Goal: Task Accomplishment & Management: Manage account settings

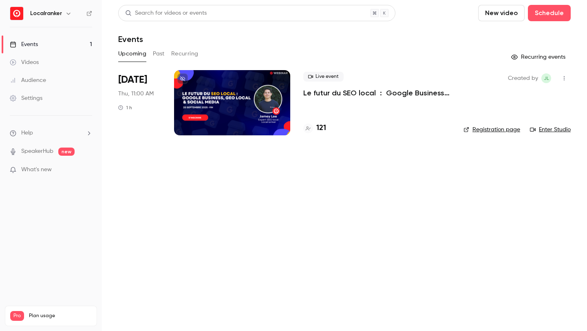
click at [79, 169] on div "What's new" at bounding box center [51, 170] width 82 height 9
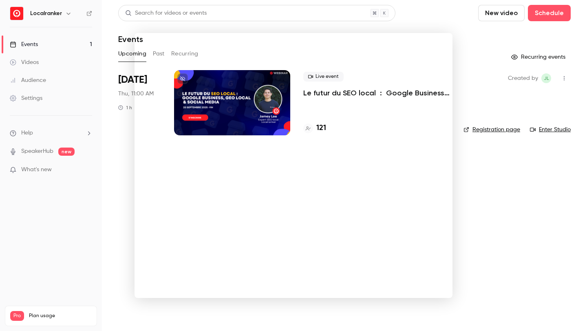
click at [482, 129] on div at bounding box center [293, 165] width 587 height 331
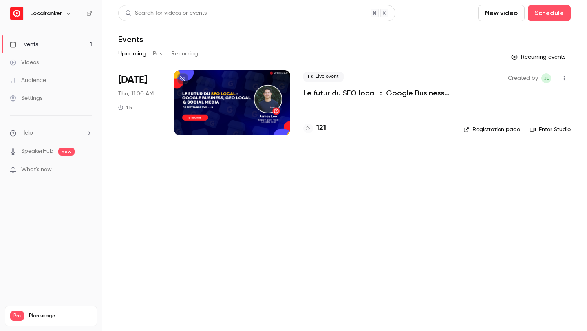
click at [58, 168] on p "What's new" at bounding box center [44, 170] width 69 height 9
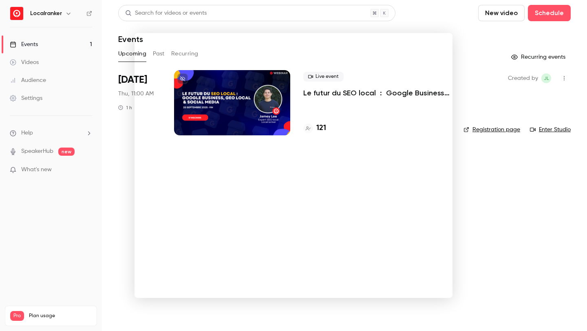
click at [128, 163] on div at bounding box center [293, 165] width 587 height 331
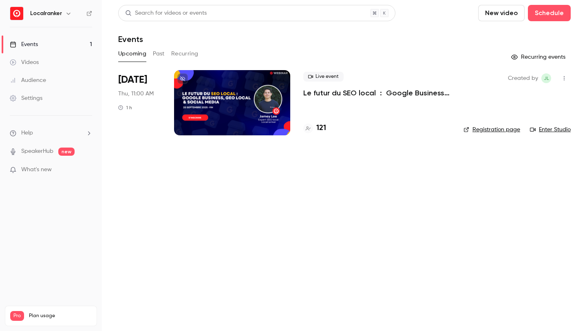
click at [73, 48] on link "Events 1" at bounding box center [51, 44] width 102 height 18
click at [223, 83] on div at bounding box center [232, 102] width 116 height 65
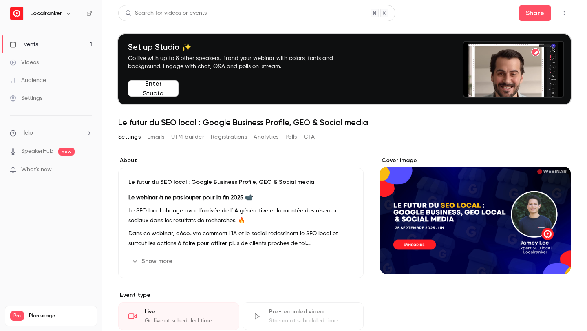
click at [233, 137] on button "Registrations" at bounding box center [229, 136] width 36 height 13
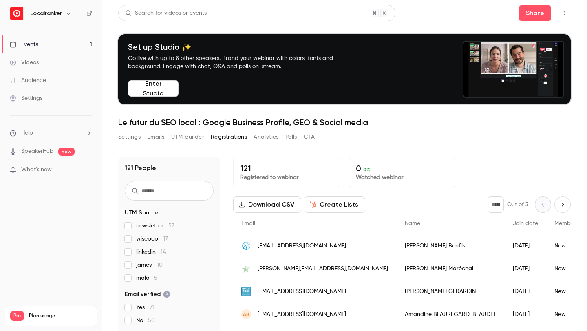
click at [167, 135] on div "Settings Emails UTM builder Registrations Analytics Polls CTA" at bounding box center [216, 136] width 196 height 13
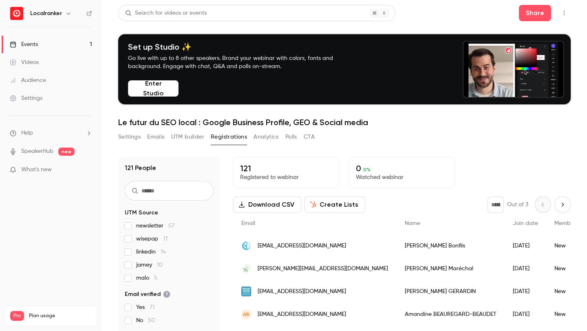
click at [159, 136] on button "Emails" at bounding box center [155, 136] width 17 height 13
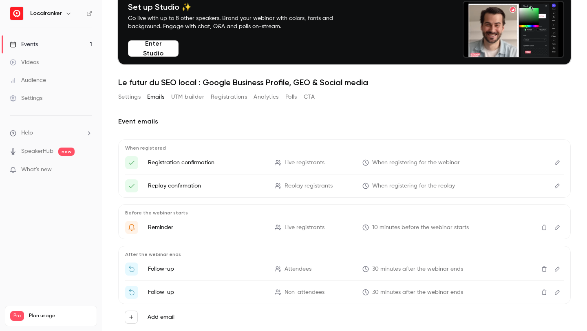
scroll to position [60, 0]
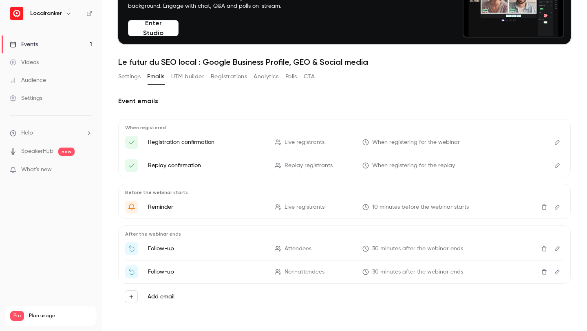
click at [71, 43] on link "Events 1" at bounding box center [51, 44] width 102 height 18
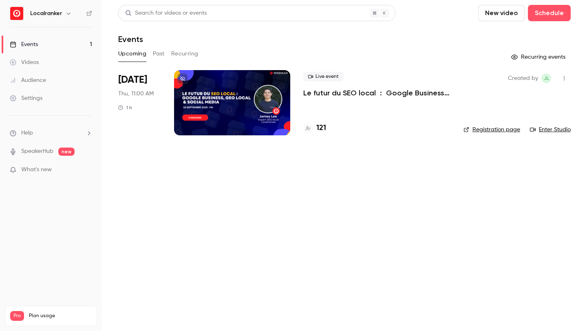
click at [324, 124] on h4 "121" at bounding box center [321, 128] width 10 height 11
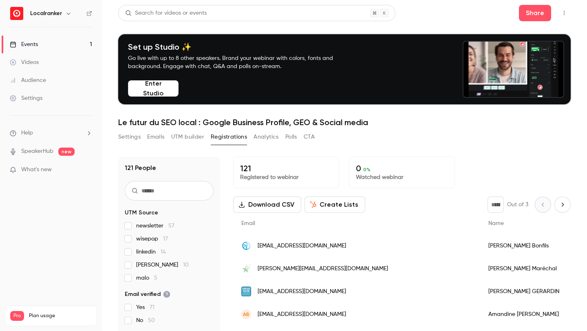
click at [155, 139] on button "Emails" at bounding box center [155, 136] width 17 height 13
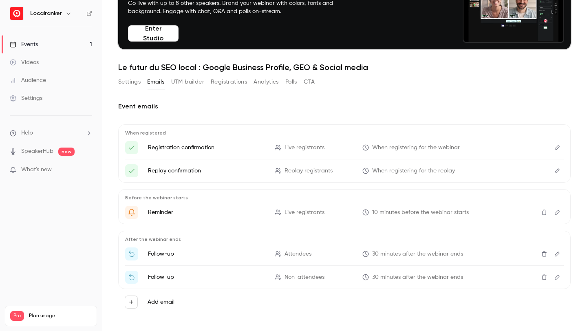
scroll to position [60, 0]
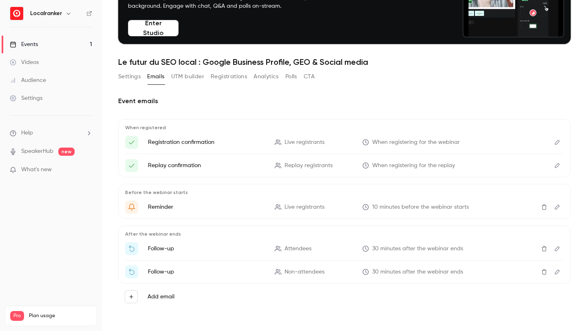
click at [554, 207] on icon "Edit" at bounding box center [557, 207] width 7 height 6
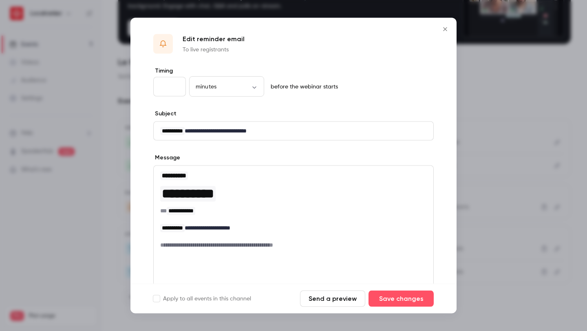
click at [177, 85] on input "**" at bounding box center [169, 87] width 33 height 20
drag, startPoint x: 167, startPoint y: 86, endPoint x: 154, endPoint y: 86, distance: 13.1
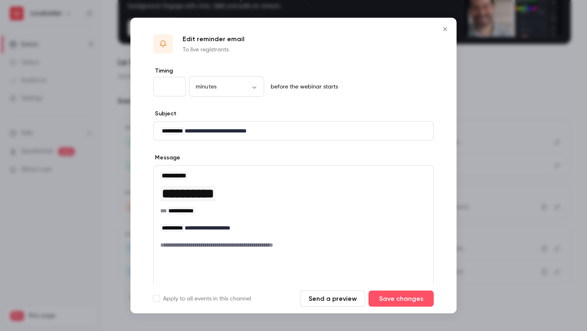
click at [154, 86] on input "**" at bounding box center [169, 87] width 33 height 20
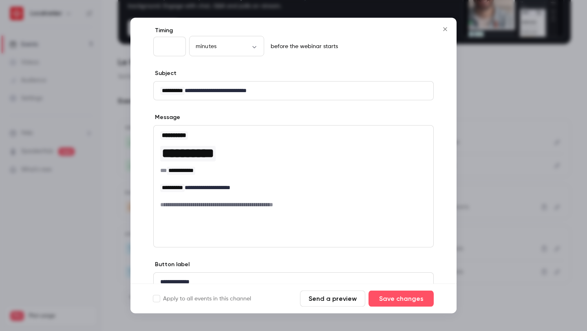
scroll to position [0, 0]
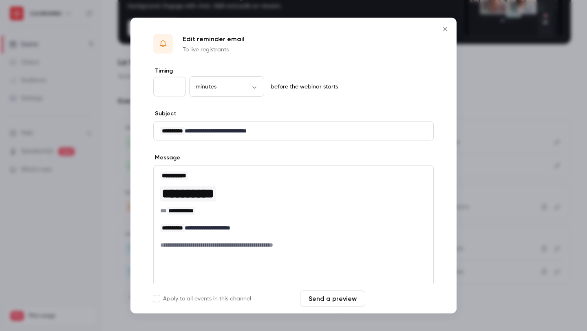
type input "**"
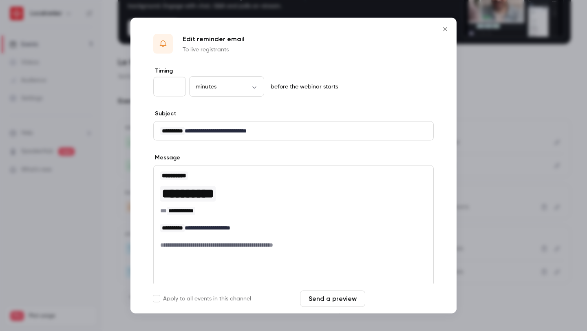
click at [400, 297] on button "Save changes" at bounding box center [401, 299] width 65 height 16
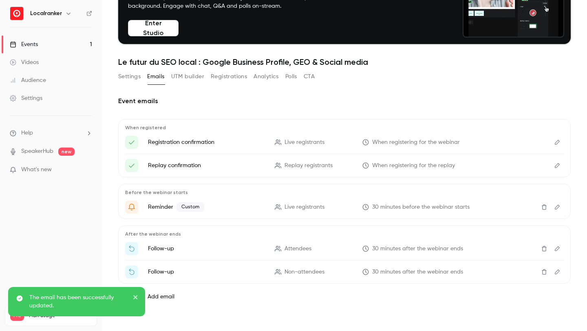
click at [152, 297] on label "Add email" at bounding box center [161, 297] width 27 height 8
click at [138, 297] on button "Add email" at bounding box center [131, 296] width 13 height 13
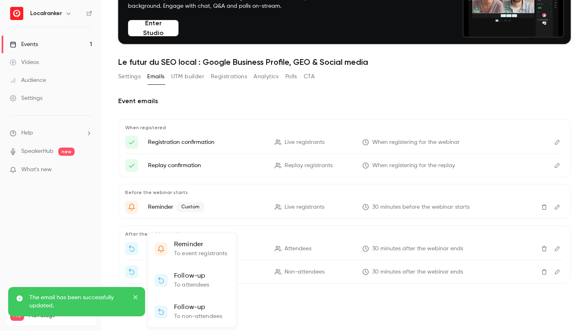
click at [201, 253] on p "To event registrants" at bounding box center [200, 253] width 53 height 9
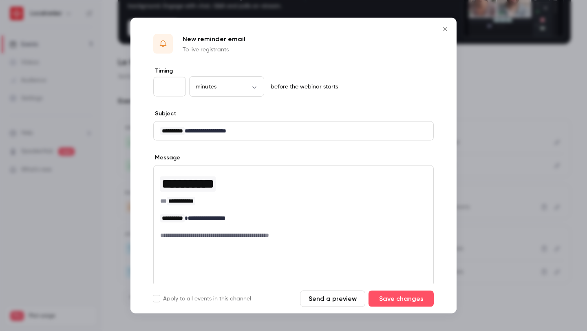
click at [181, 86] on input "**" at bounding box center [169, 87] width 33 height 20
drag, startPoint x: 168, startPoint y: 86, endPoint x: 151, endPoint y: 85, distance: 16.7
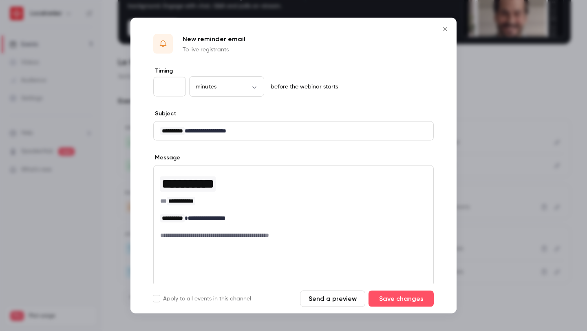
click at [151, 85] on div "**********" at bounding box center [293, 214] width 326 height 294
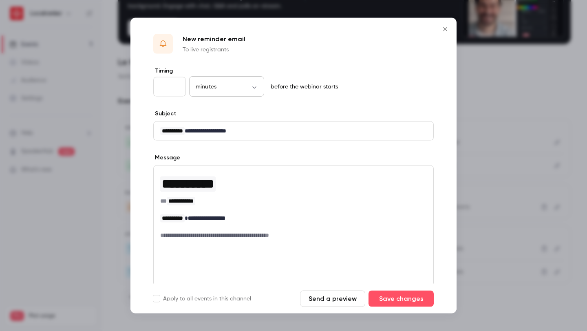
type input "*"
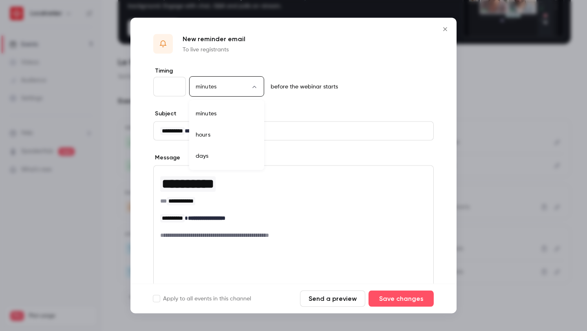
click at [242, 84] on body "Localranker Events 1 Videos Audience Settings Help SpeakerHub new What's new Pr…" at bounding box center [293, 175] width 587 height 350
click at [216, 150] on li "days" at bounding box center [226, 156] width 75 height 21
type input "****"
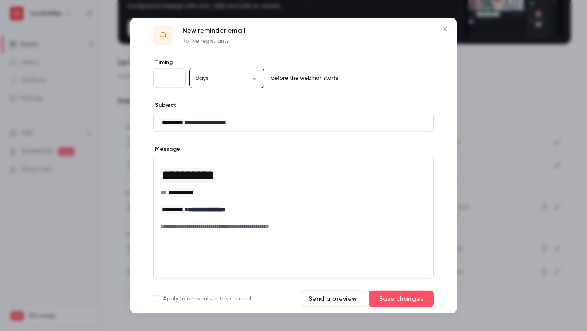
scroll to position [7, 0]
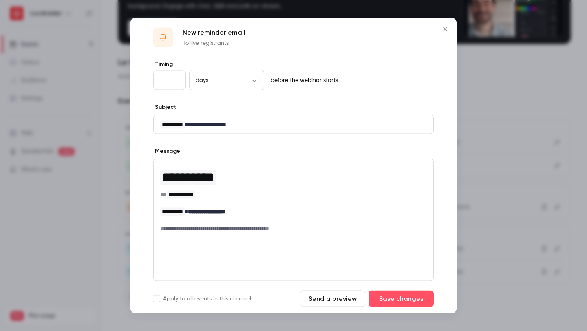
click at [445, 28] on icon "Close" at bounding box center [445, 29] width 10 height 7
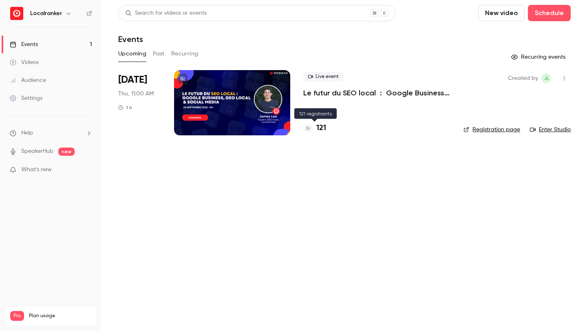
click at [324, 127] on h4 "121" at bounding box center [321, 128] width 10 height 11
